Goal: Task Accomplishment & Management: Manage account settings

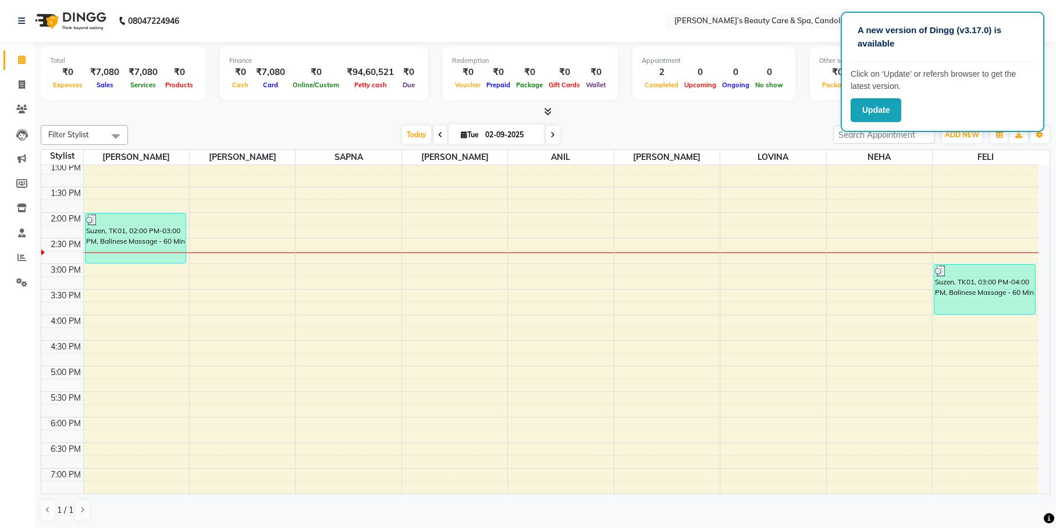
scroll to position [291, 0]
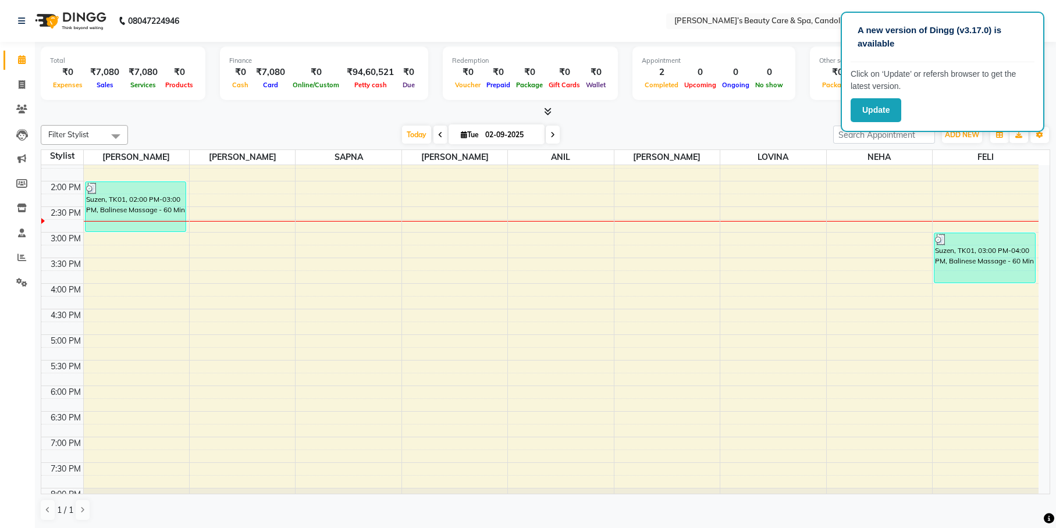
click at [682, 216] on div "8:00 AM 8:30 AM 9:00 AM 9:30 AM 10:00 AM 10:30 AM 11:00 AM 11:30 AM 12:00 PM 12…" at bounding box center [539, 206] width 997 height 665
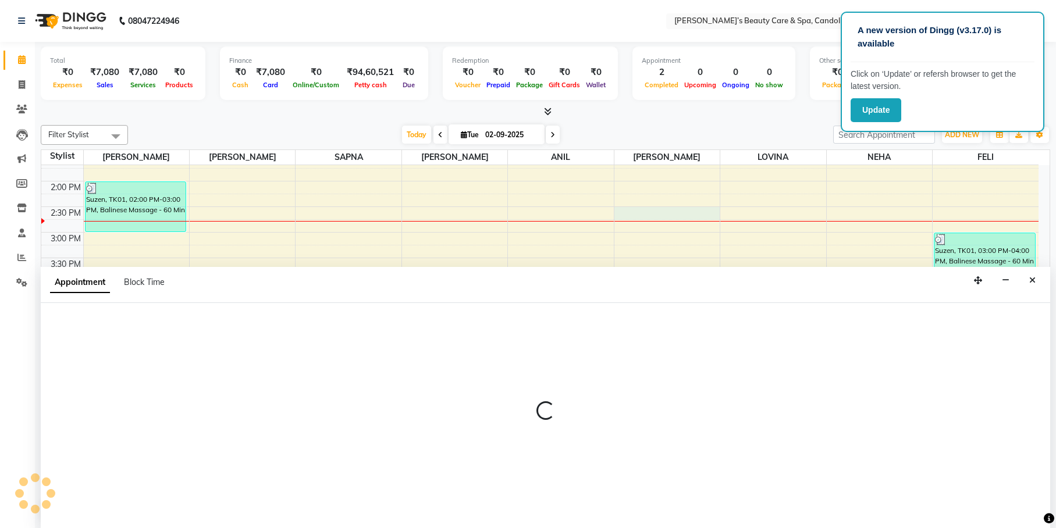
scroll to position [1, 0]
select select "43936"
select select "870"
select select "tentative"
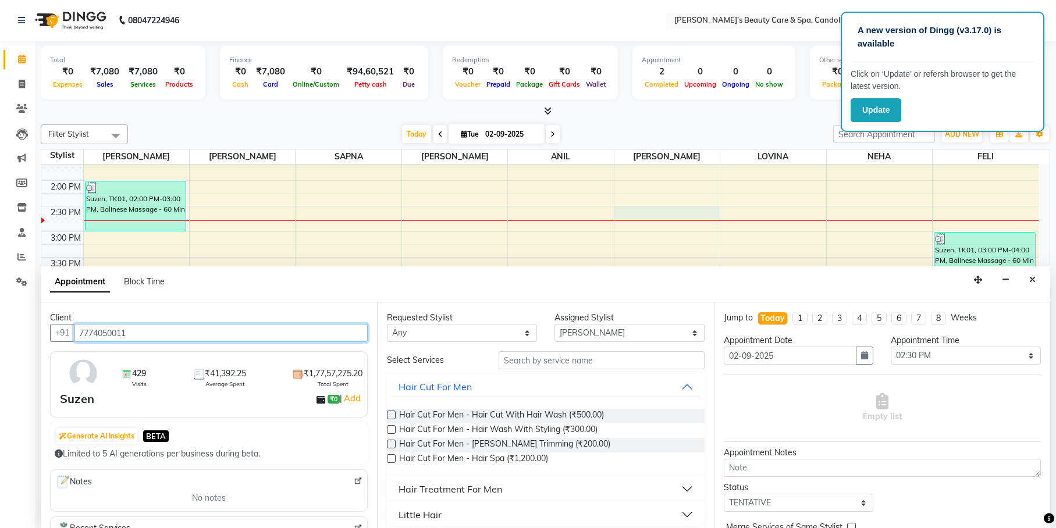
type input "7774050011"
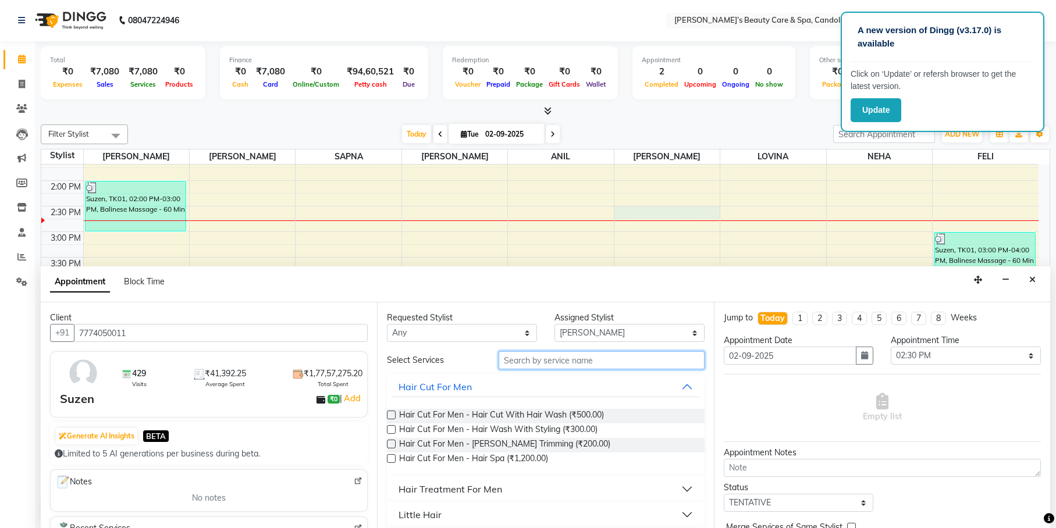
click at [571, 359] on input "text" at bounding box center [601, 360] width 206 height 18
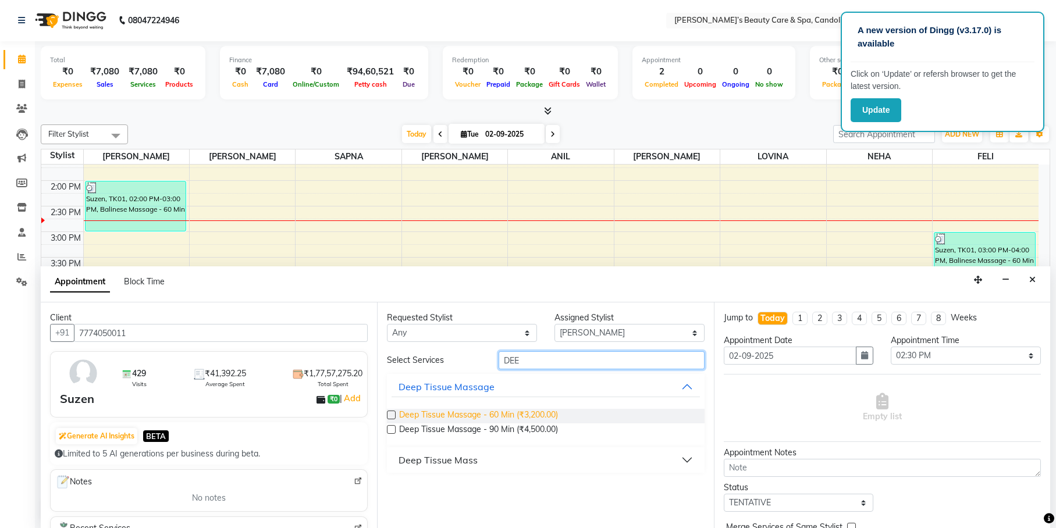
type input "DEE"
click at [498, 417] on span "Deep Tissue Massage - 60 Min (₹3,200.00)" at bounding box center [478, 416] width 159 height 15
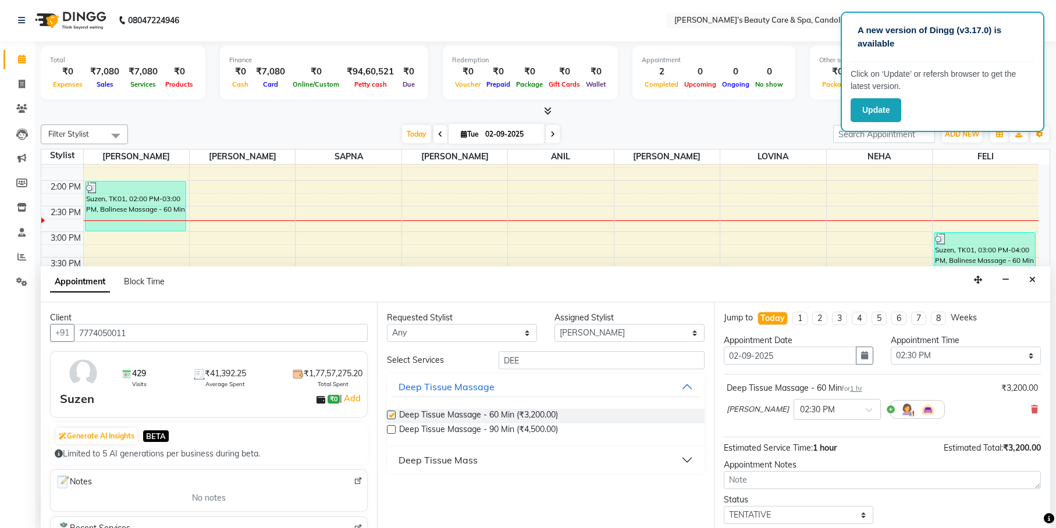
checkbox input "false"
click at [800, 408] on input "text" at bounding box center [825, 408] width 51 height 12
click at [794, 483] on div "04:00 PM" at bounding box center [837, 487] width 86 height 22
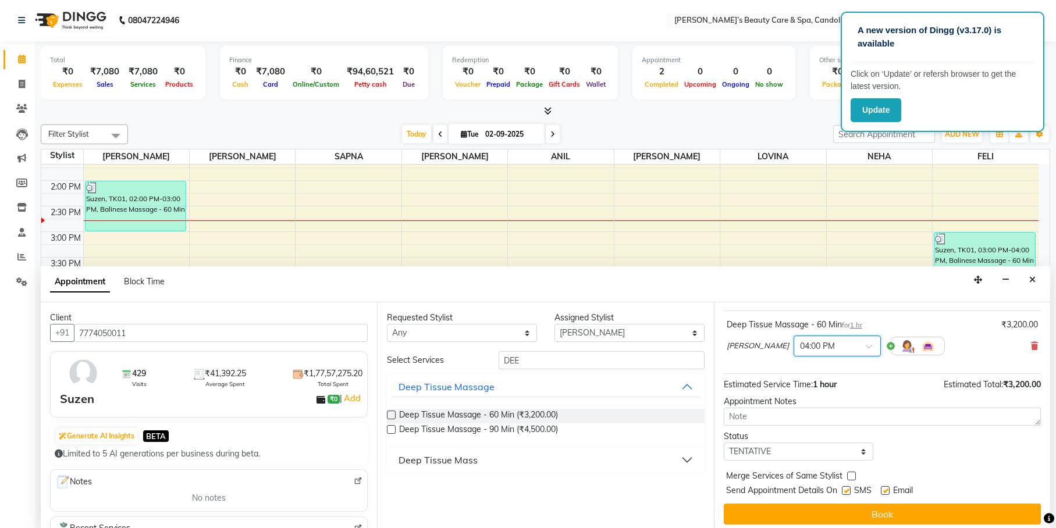
scroll to position [69, 0]
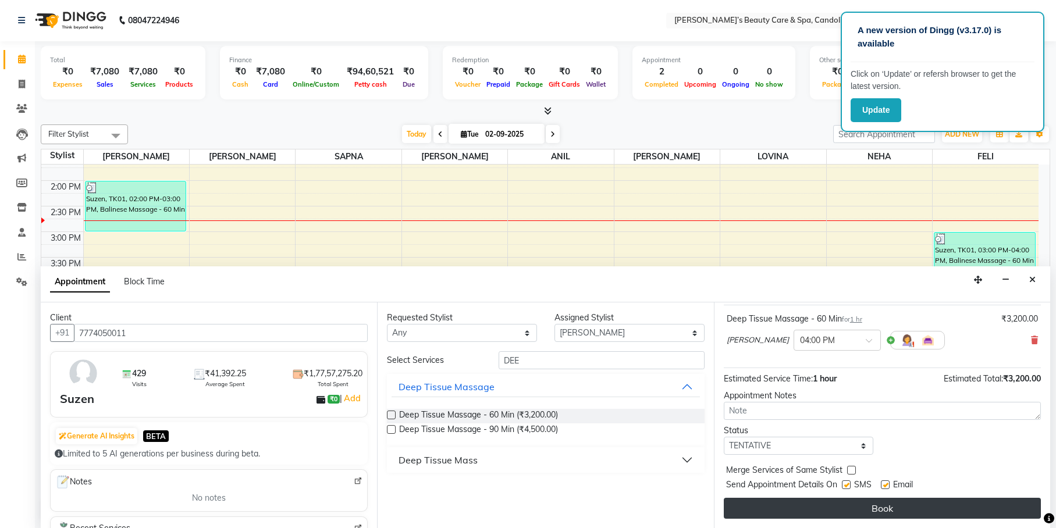
click at [797, 508] on button "Book" at bounding box center [882, 508] width 317 height 21
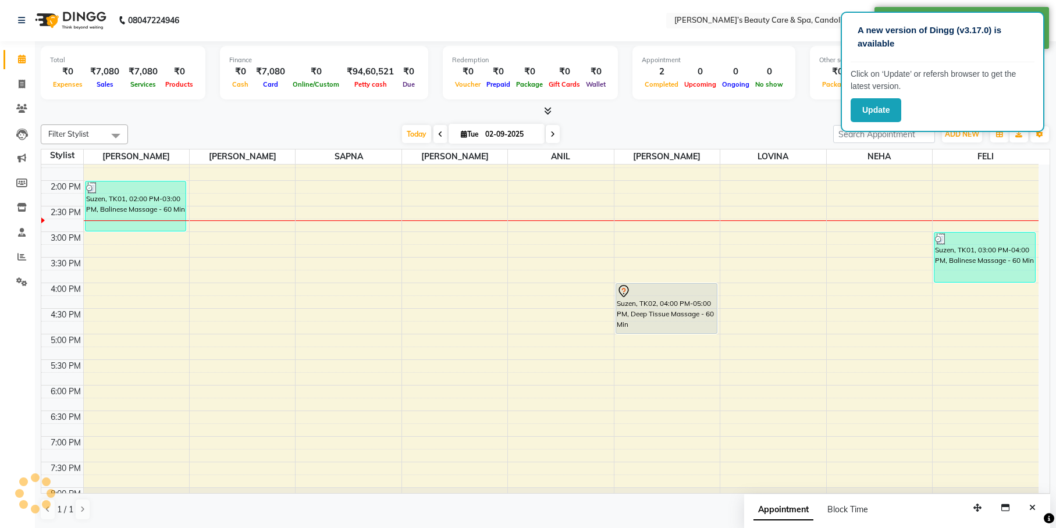
scroll to position [0, 0]
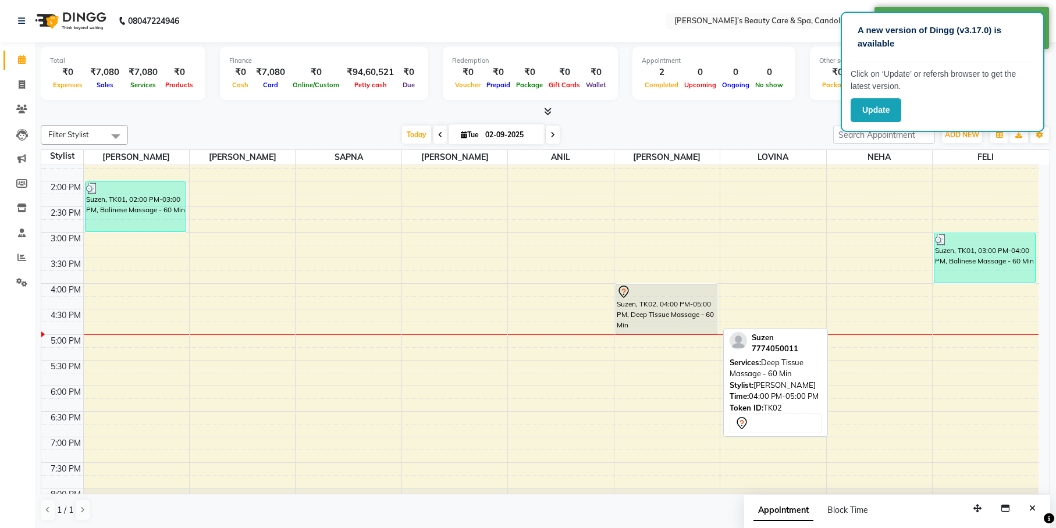
click at [657, 306] on div "Suzen, TK02, 04:00 PM-05:00 PM, Deep Tissue Massage - 60 Min" at bounding box center [666, 308] width 101 height 49
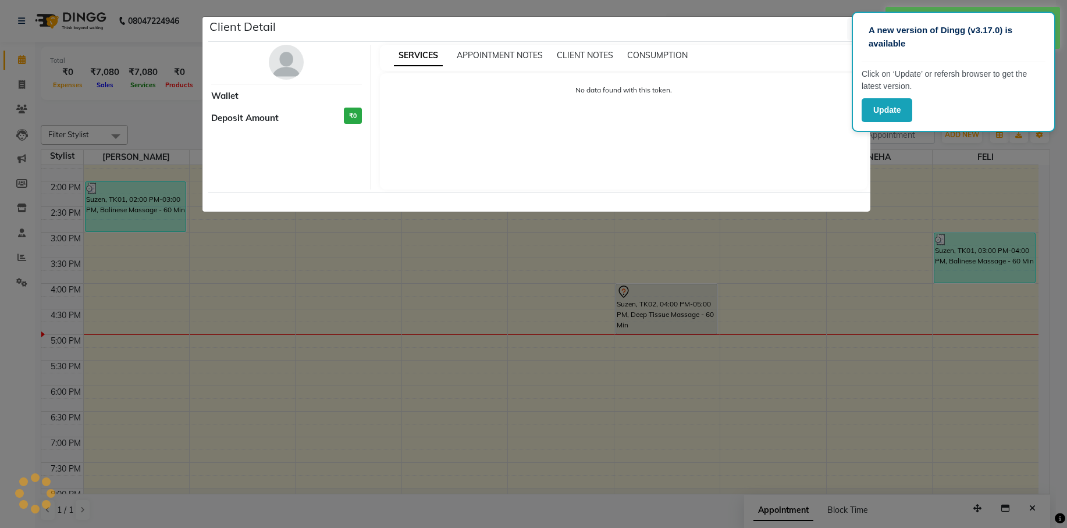
select select "7"
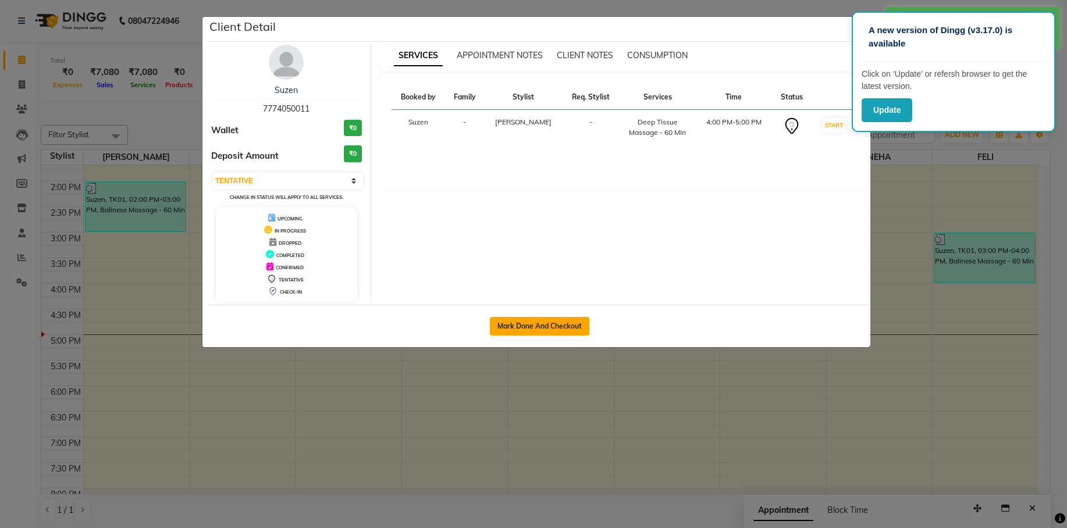
click at [583, 326] on button "Mark Done And Checkout" at bounding box center [539, 326] width 99 height 19
select select "service"
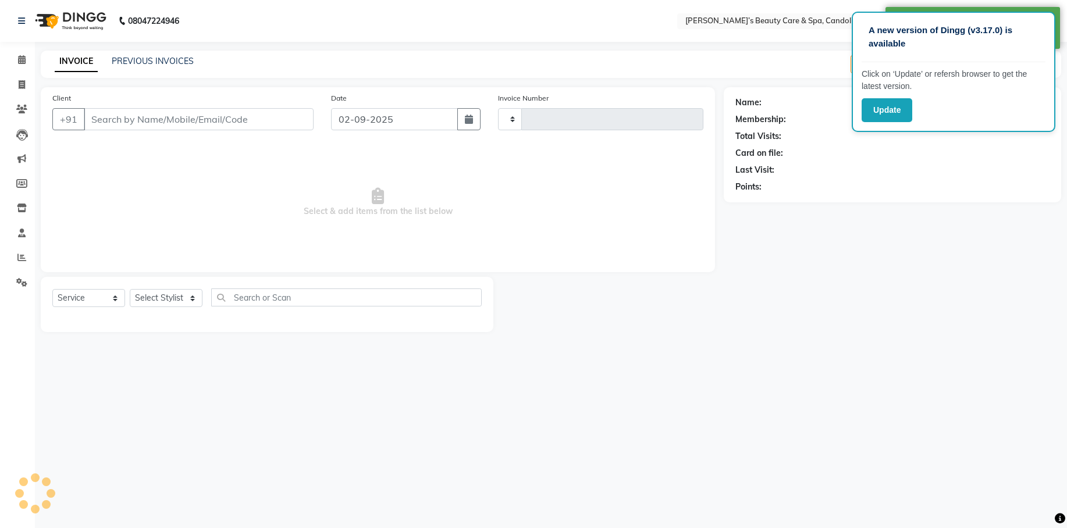
type input "1053"
select select "6059"
type input "7774050011"
select select "43936"
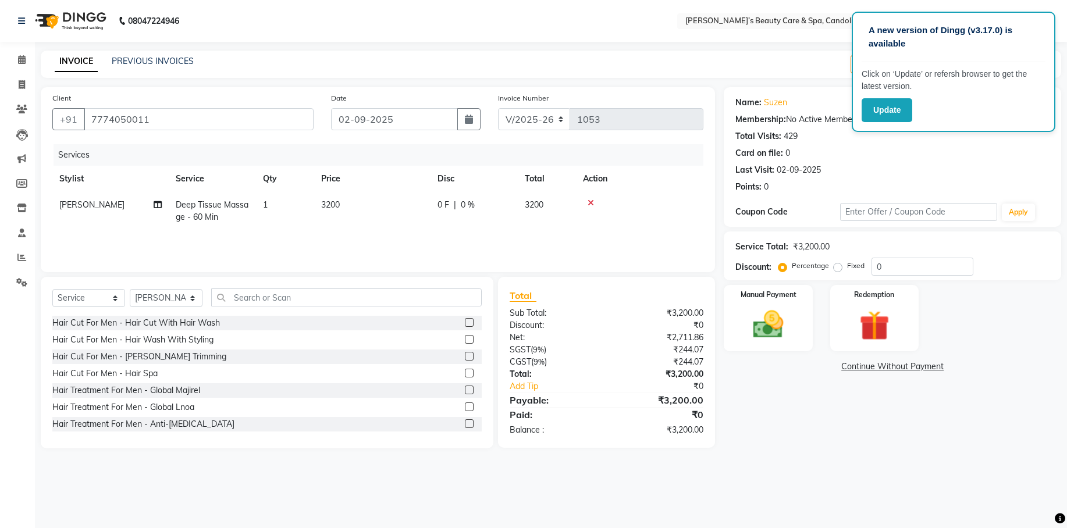
click at [349, 208] on td "3200" at bounding box center [372, 211] width 116 height 38
select select "43936"
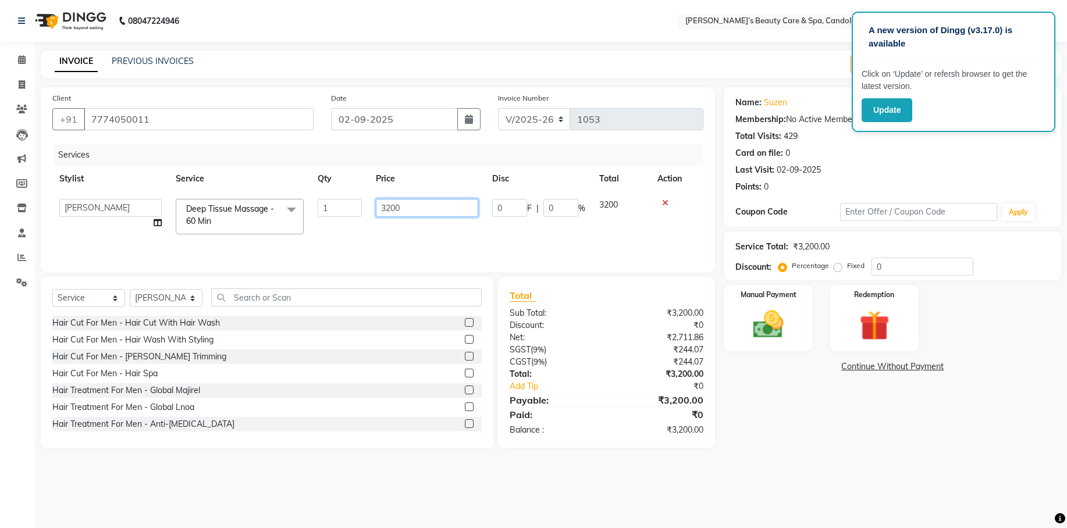
click at [402, 209] on input "3200" at bounding box center [427, 208] width 102 height 18
type input "3776"
click at [425, 223] on td "3776" at bounding box center [427, 216] width 116 height 49
select select "43936"
click at [757, 317] on img at bounding box center [768, 325] width 51 height 36
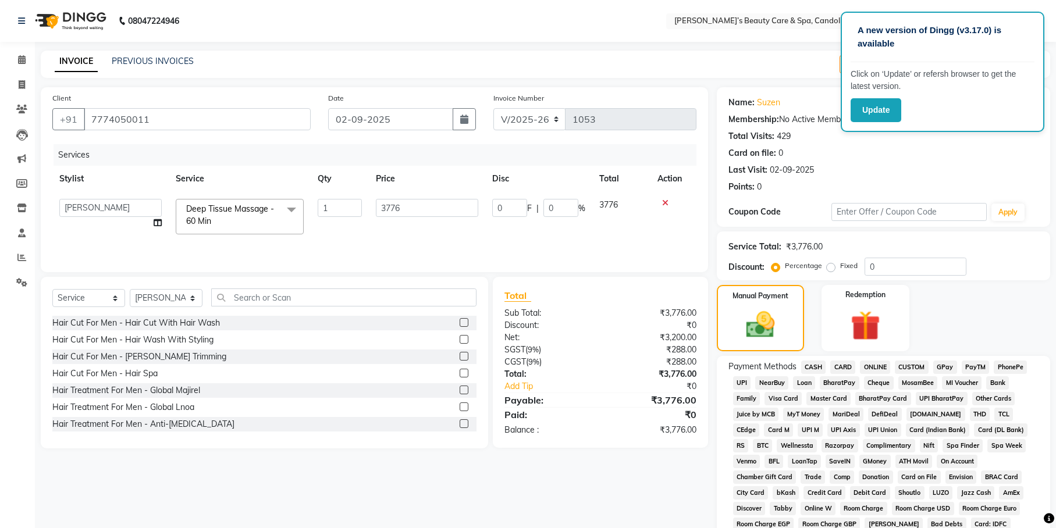
click at [869, 364] on span "ONLINE" at bounding box center [875, 367] width 30 height 13
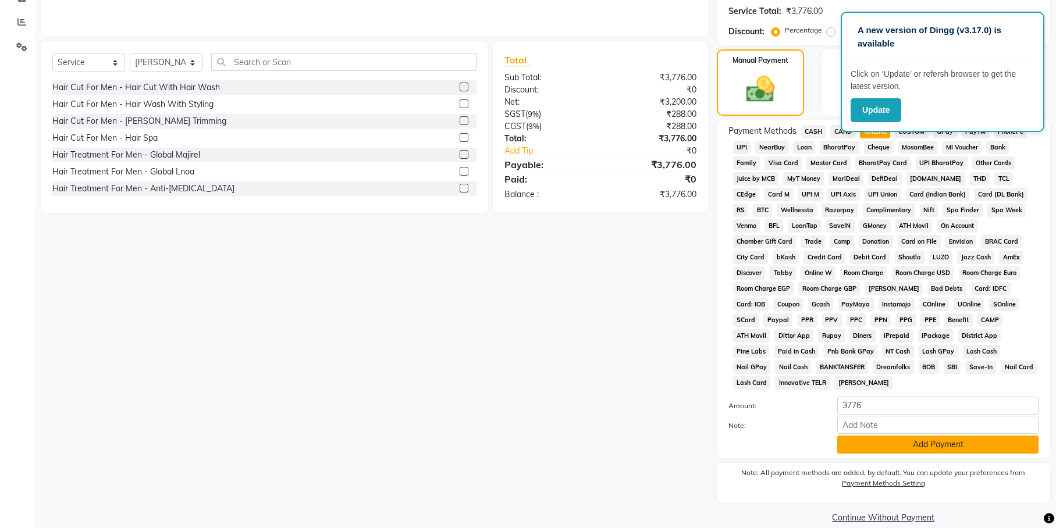
click at [871, 436] on button "Add Payment" at bounding box center [937, 445] width 201 height 18
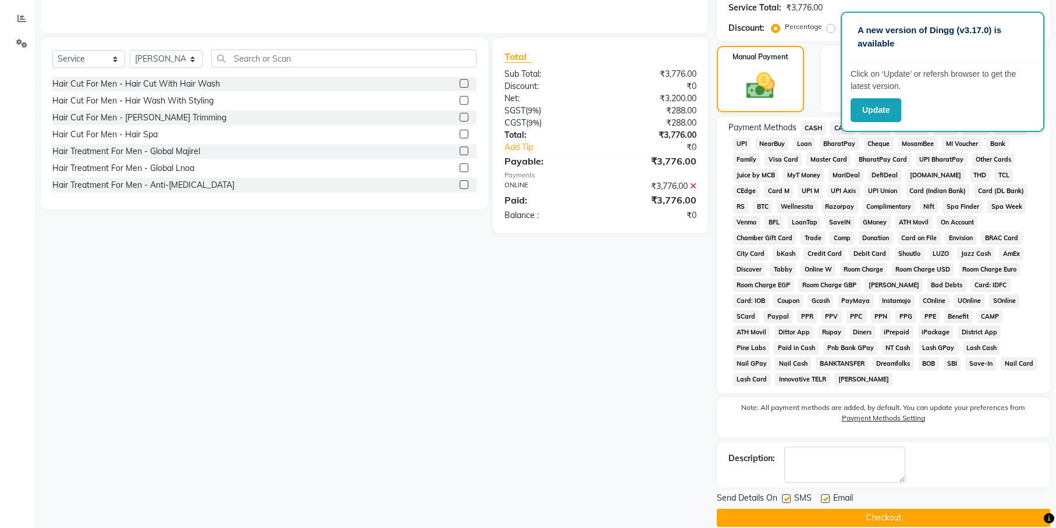
scroll to position [240, 0]
click at [827, 508] on button "Checkout" at bounding box center [883, 517] width 333 height 18
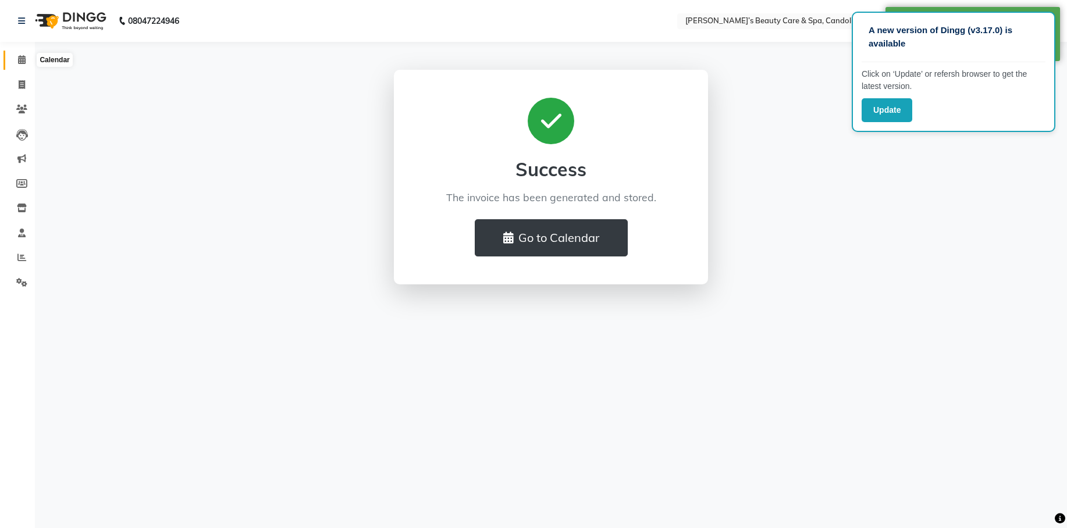
click at [22, 59] on icon at bounding box center [22, 59] width 8 height 9
